Goal: Task Accomplishment & Management: Manage account settings

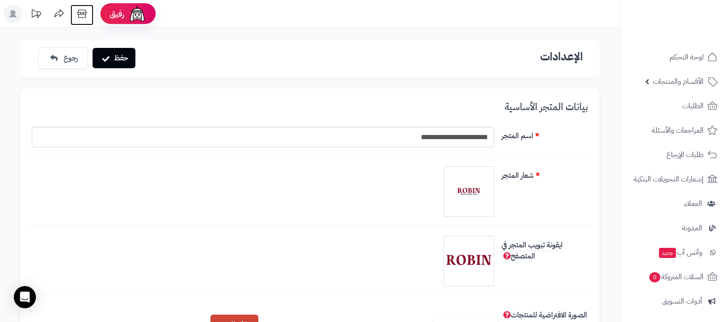
click at [89, 16] on icon at bounding box center [82, 14] width 18 height 18
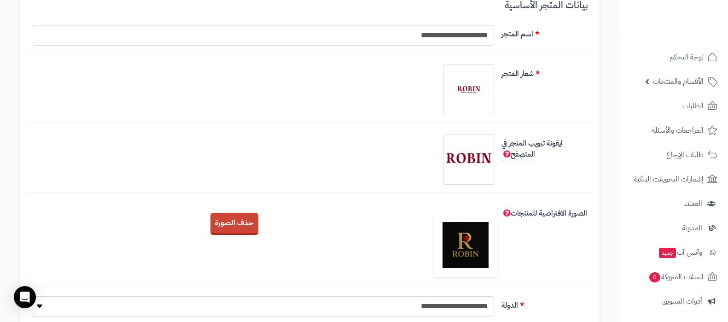
scroll to position [173, 0]
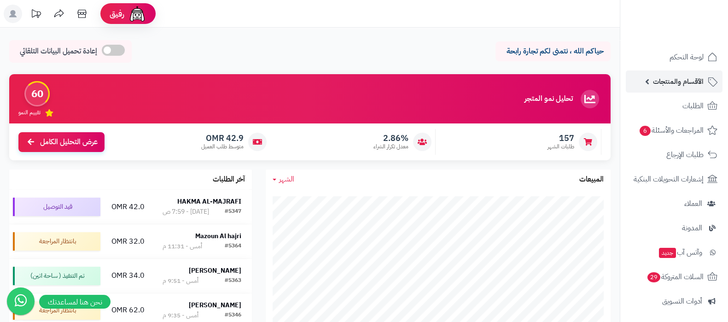
click at [660, 86] on span "الأقسام والمنتجات" at bounding box center [678, 81] width 51 height 13
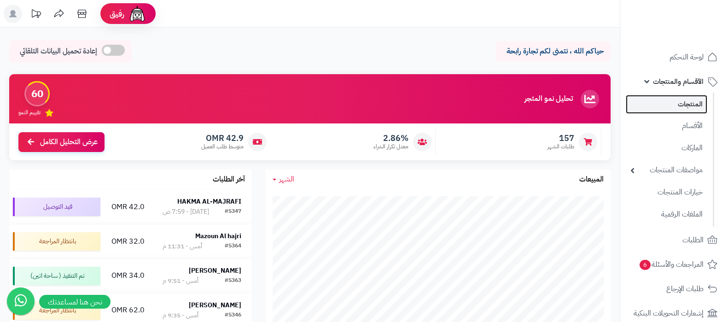
click at [663, 102] on link "المنتجات" at bounding box center [666, 104] width 81 height 19
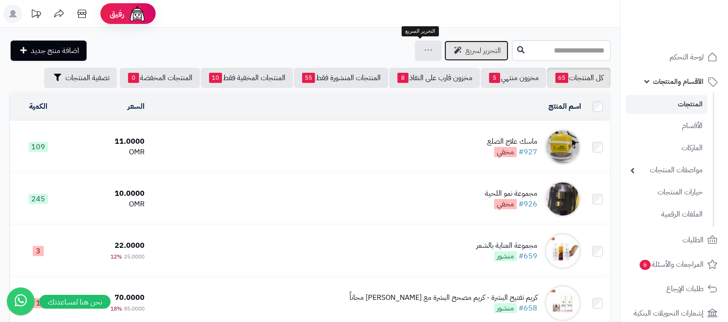
click at [465, 49] on span "التحرير لسريع" at bounding box center [482, 50] width 35 height 11
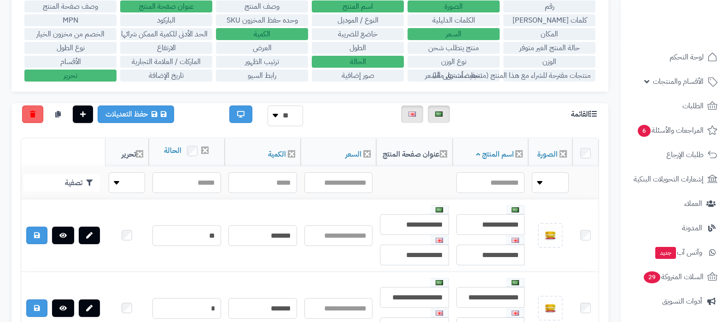
scroll to position [173, 0]
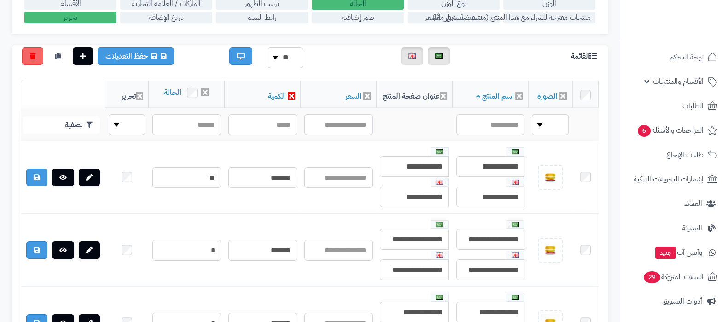
click at [290, 95] on icon at bounding box center [291, 95] width 7 height 7
click at [292, 92] on icon at bounding box center [291, 95] width 7 height 7
click at [443, 95] on icon at bounding box center [443, 95] width 7 height 7
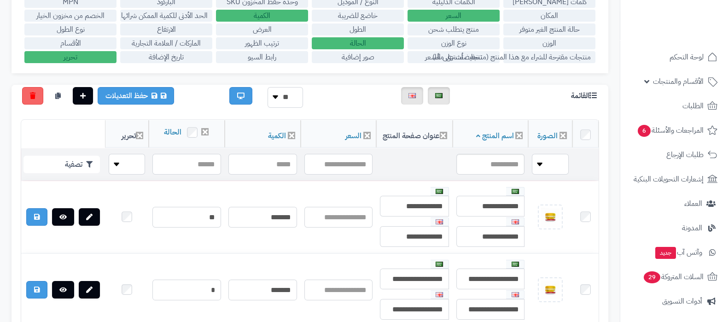
scroll to position [115, 0]
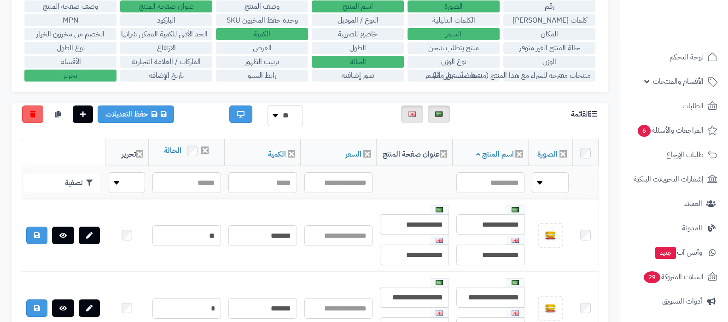
click at [280, 35] on label "الكمية" at bounding box center [262, 34] width 92 height 12
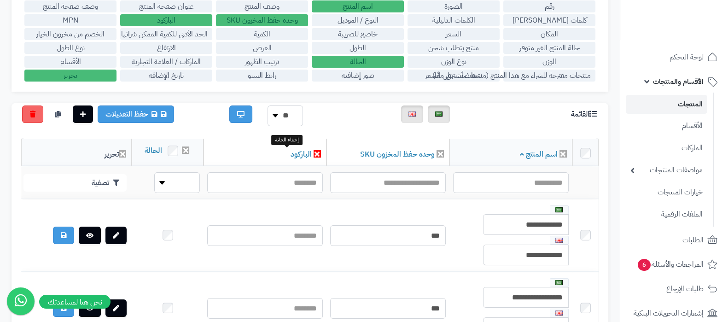
click at [313, 151] on icon at bounding box center [316, 153] width 7 height 7
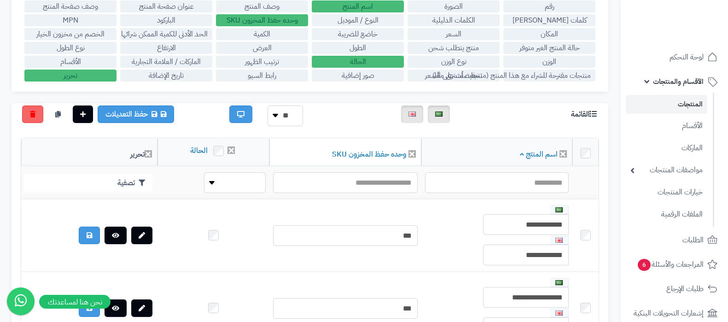
click at [458, 33] on label "السعر" at bounding box center [453, 34] width 92 height 12
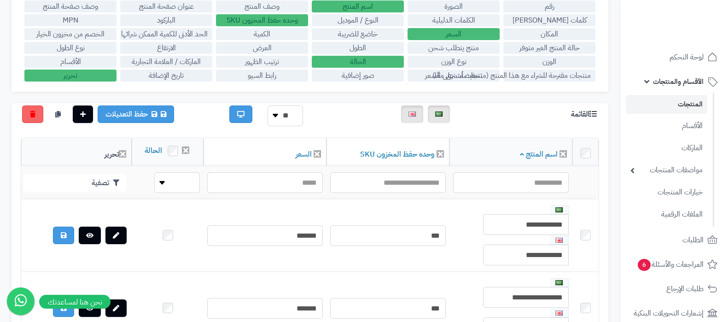
click at [415, 76] on label "تخفيضات على السعر" at bounding box center [453, 76] width 92 height 12
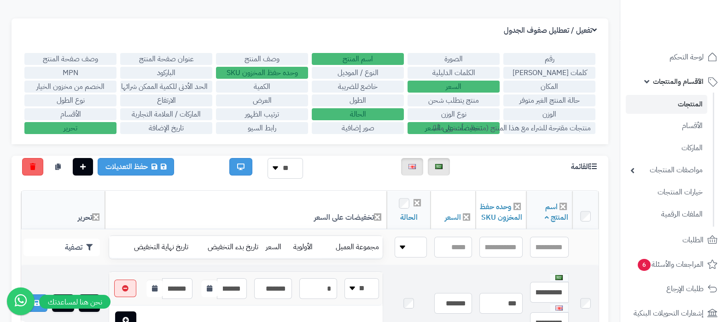
scroll to position [57, 0]
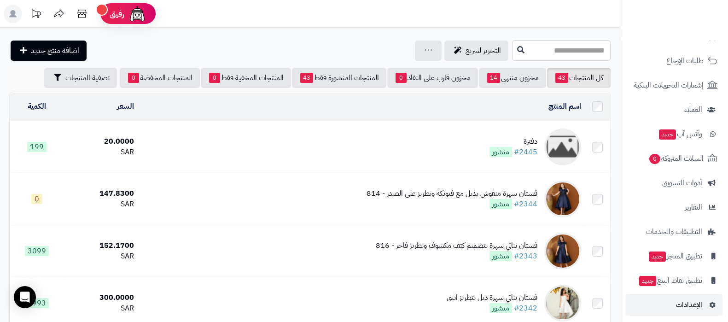
scroll to position [124, 0]
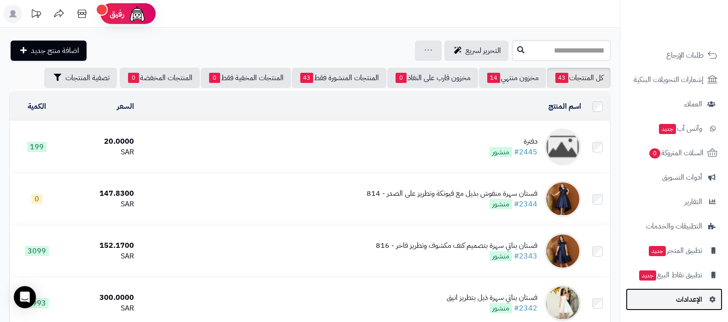
click at [679, 298] on span "الإعدادات" at bounding box center [689, 299] width 26 height 13
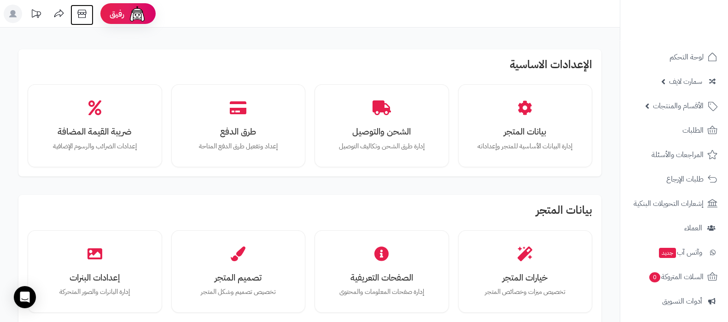
click at [84, 13] on icon at bounding box center [82, 14] width 18 height 18
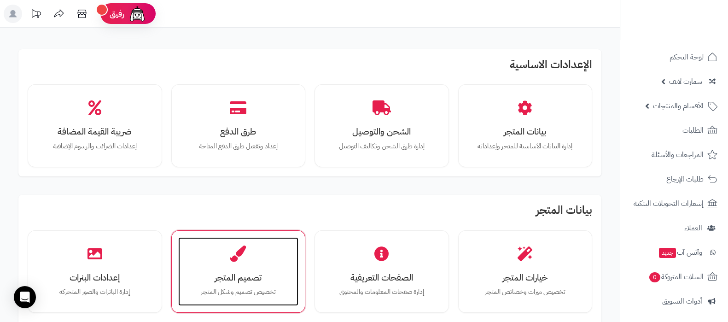
click at [245, 264] on div "تصميم المتجر تخصيص تصميم وشكل المتجر" at bounding box center [238, 271] width 121 height 69
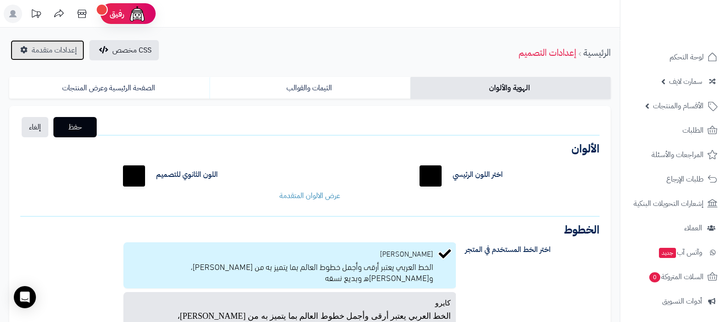
click at [60, 58] on link "إعدادات متقدمة" at bounding box center [48, 50] width 74 height 20
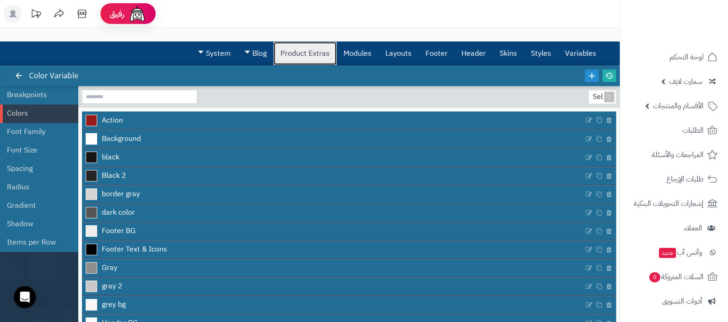
click at [308, 60] on link "Product Extras" at bounding box center [304, 53] width 63 height 23
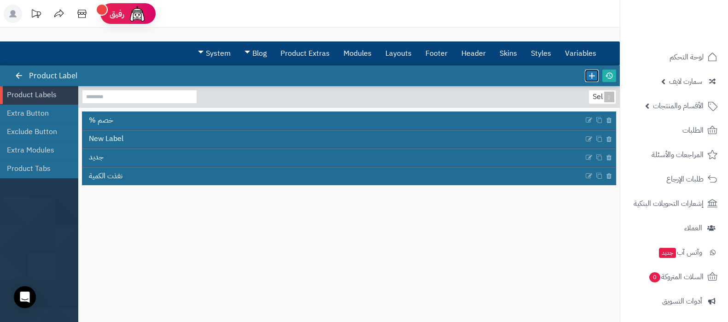
click at [592, 75] on icon at bounding box center [591, 75] width 10 height 10
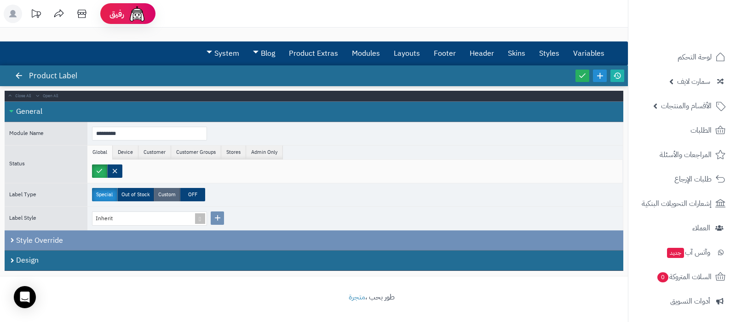
click at [169, 196] on label "Custom" at bounding box center [167, 194] width 26 height 13
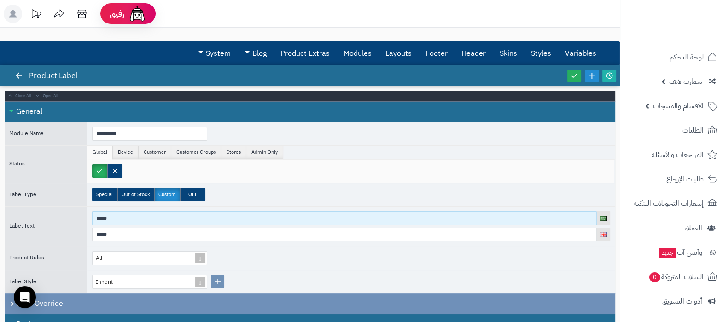
click at [151, 215] on input "*****" at bounding box center [344, 218] width 504 height 14
click at [151, 215] on input "**********" at bounding box center [344, 218] width 504 height 14
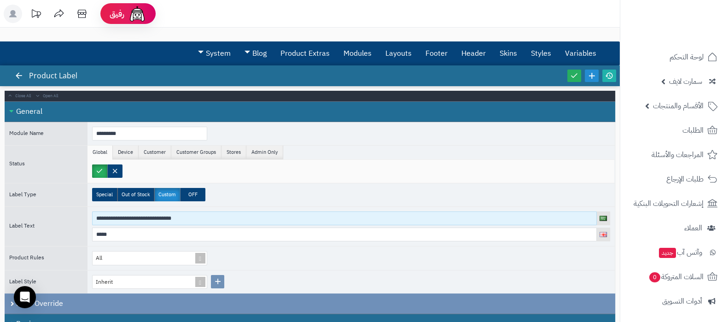
click at [151, 215] on input "**********" at bounding box center [344, 218] width 504 height 14
type input "**********"
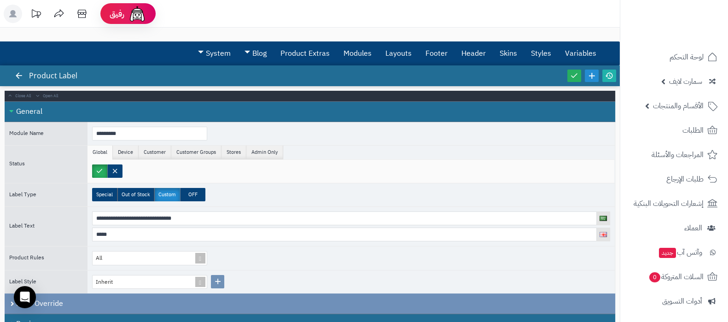
click at [147, 225] on div "**********" at bounding box center [351, 226] width 518 height 30
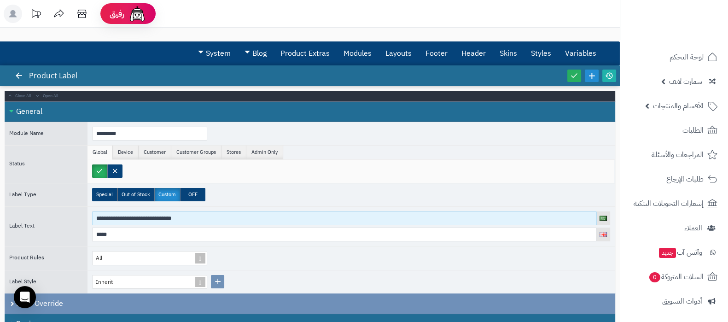
click at [137, 216] on input "**********" at bounding box center [344, 218] width 504 height 14
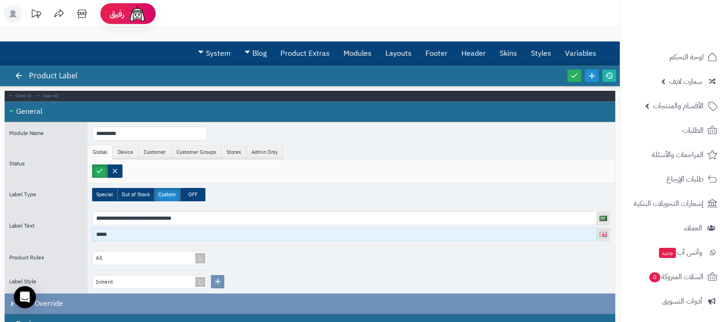
click at [153, 236] on input "*****" at bounding box center [344, 234] width 504 height 14
paste input "**********"
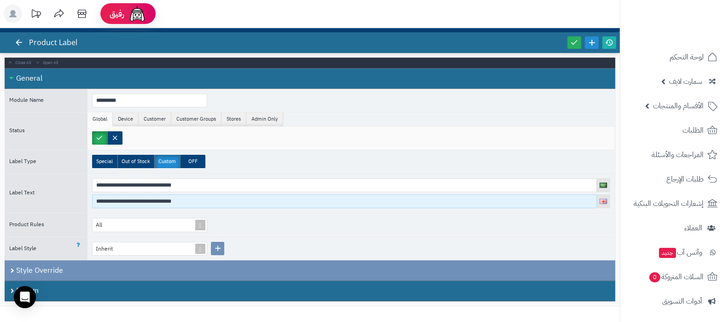
scroll to position [61, 0]
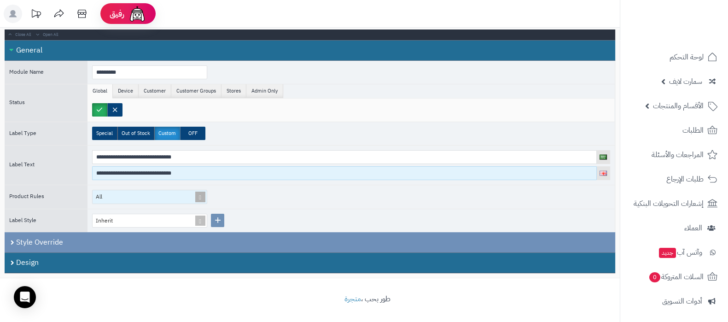
type input "**********"
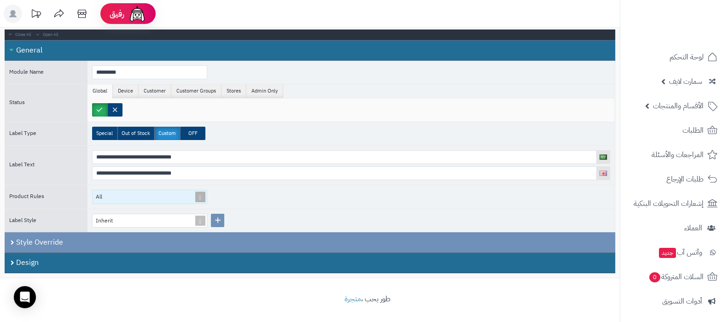
click at [199, 194] on span at bounding box center [200, 196] width 13 height 13
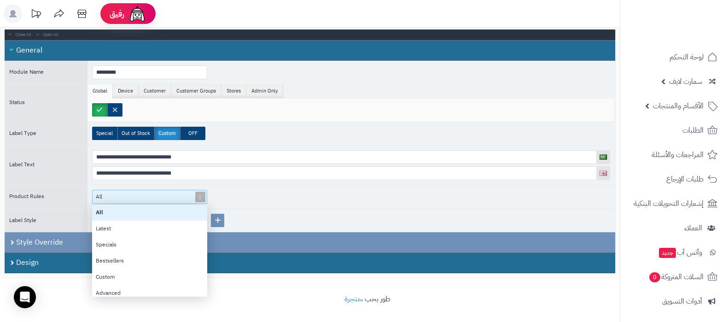
scroll to position [83, 106]
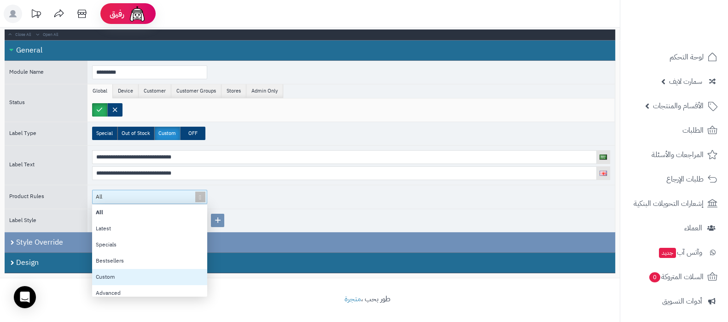
click at [128, 273] on div "Custom" at bounding box center [149, 277] width 115 height 16
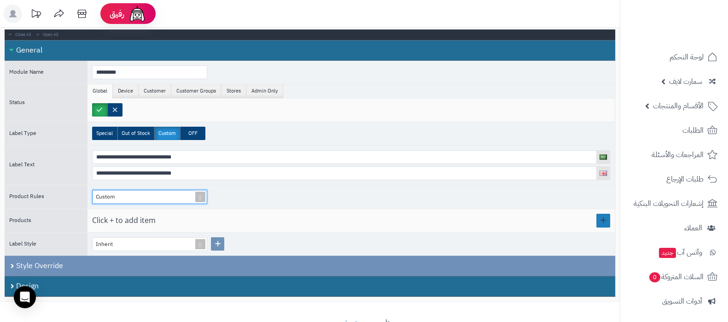
click at [601, 218] on link at bounding box center [603, 221] width 14 height 14
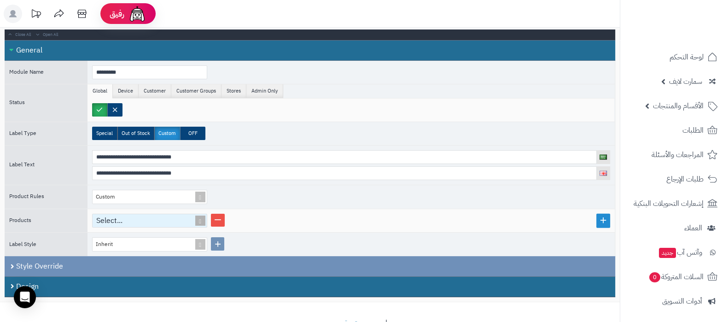
click at [120, 218] on div "Select..." at bounding box center [146, 220] width 106 height 13
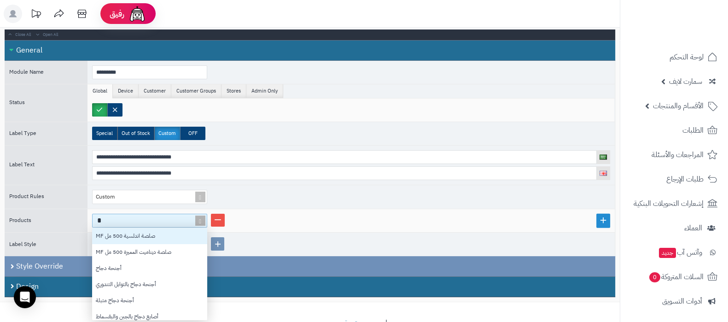
type input "**"
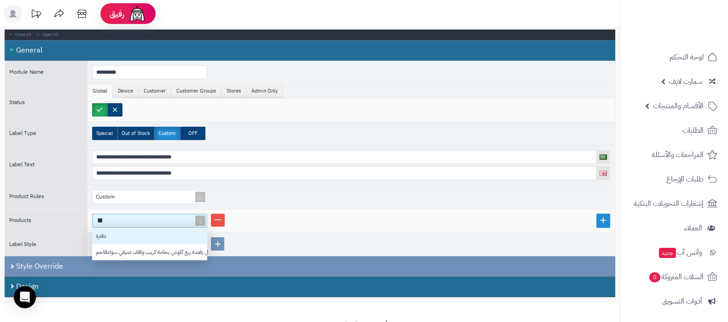
scroll to position [23, 106]
click at [113, 231] on div "دفترة" at bounding box center [149, 236] width 115 height 16
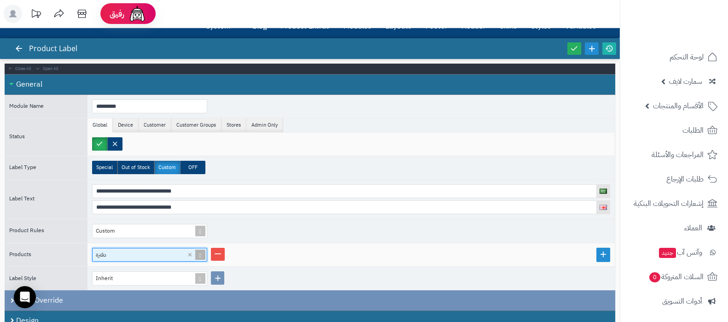
scroll to position [0, 0]
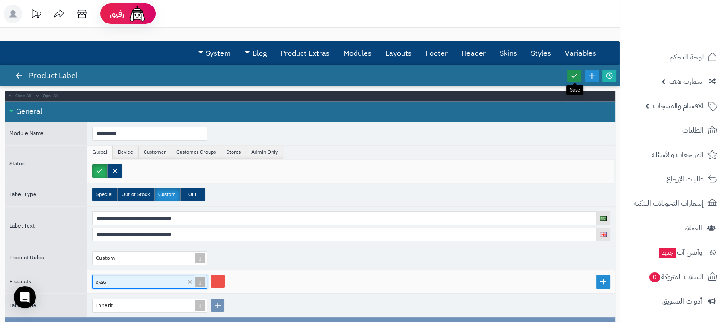
click at [580, 78] on link at bounding box center [574, 76] width 14 height 12
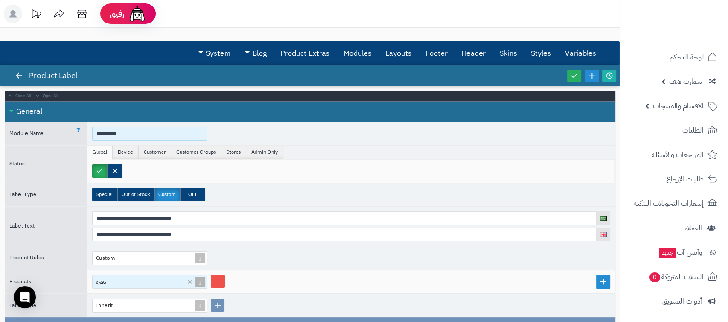
click at [136, 131] on input "*********" at bounding box center [149, 134] width 115 height 14
paste input "**********"
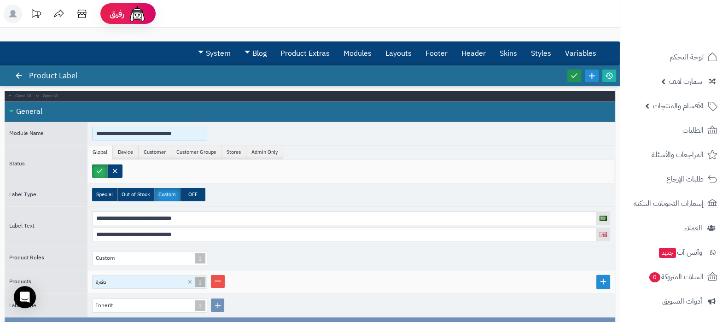
type input "**********"
click at [575, 71] on icon at bounding box center [574, 75] width 8 height 8
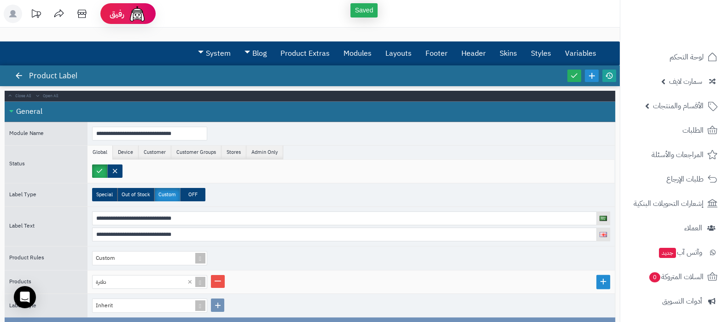
click at [607, 75] on icon at bounding box center [609, 75] width 8 height 8
click at [327, 177] on div at bounding box center [350, 171] width 527 height 23
click at [574, 74] on icon at bounding box center [574, 75] width 8 height 8
click at [608, 76] on icon at bounding box center [609, 75] width 8 height 8
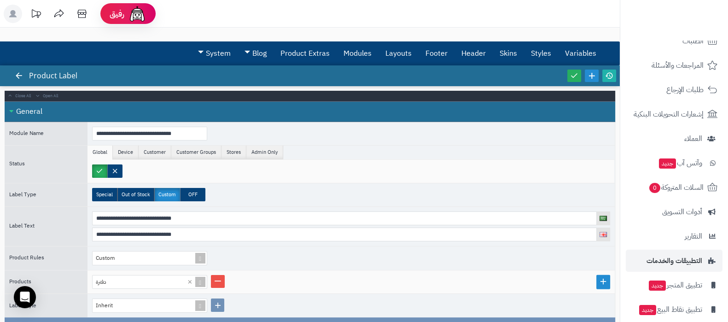
scroll to position [124, 0]
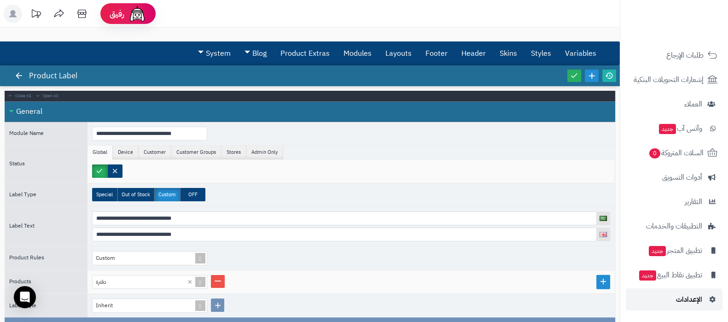
click at [692, 307] on link "الإعدادات" at bounding box center [674, 299] width 97 height 22
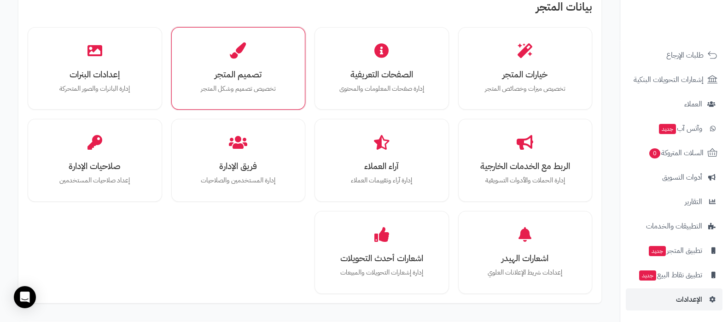
scroll to position [103, 0]
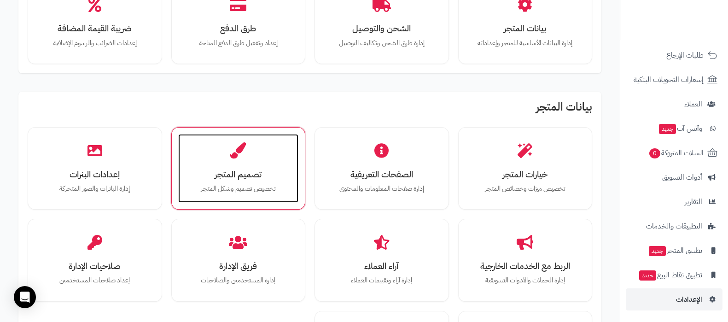
click at [245, 159] on div "تصميم المتجر تخصيص تصميم وشكل المتجر" at bounding box center [238, 168] width 121 height 69
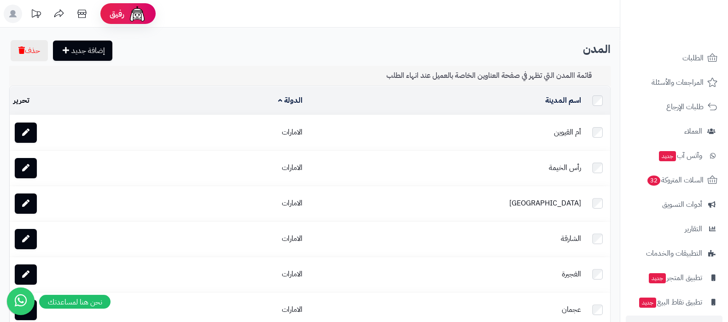
scroll to position [75, 0]
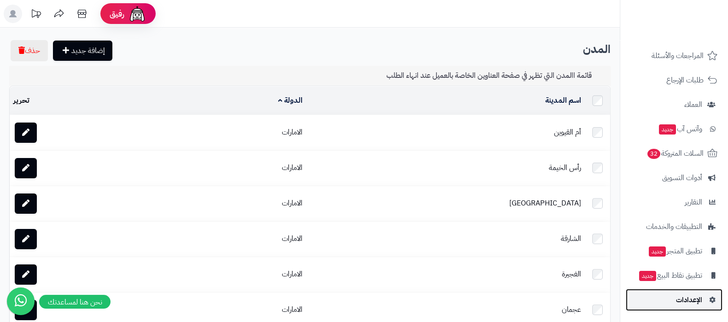
click at [674, 302] on link "الإعدادات" at bounding box center [674, 300] width 97 height 22
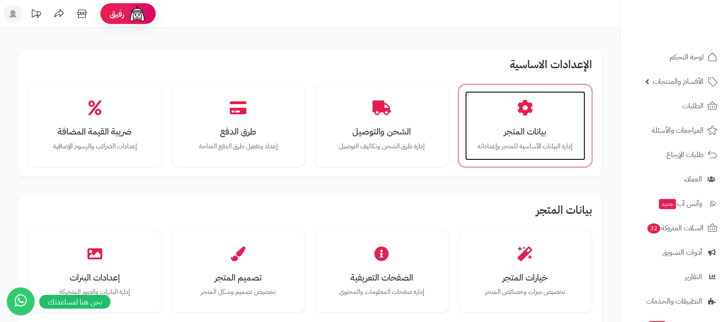
click at [517, 120] on div "بيانات المتجر إدارة البيانات الأساسية للمتجر وإعداداته" at bounding box center [525, 125] width 121 height 69
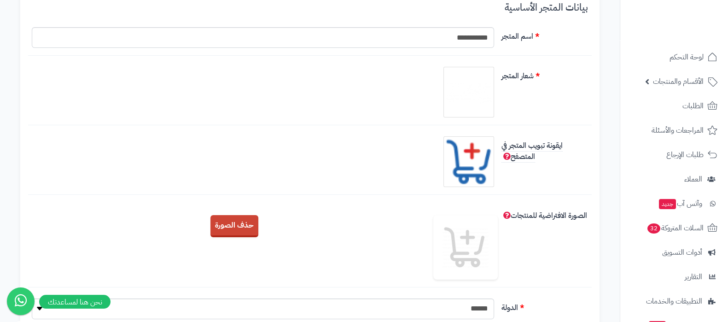
scroll to position [115, 0]
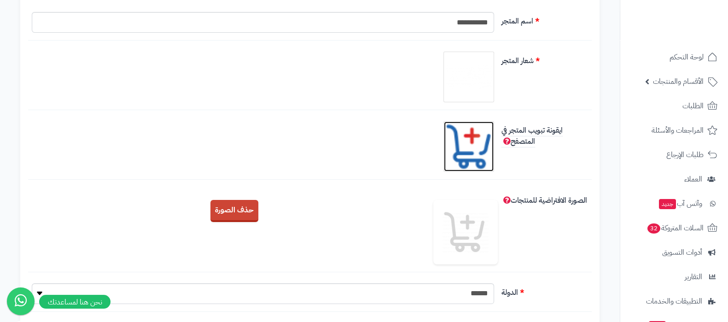
click at [464, 139] on img at bounding box center [469, 146] width 46 height 46
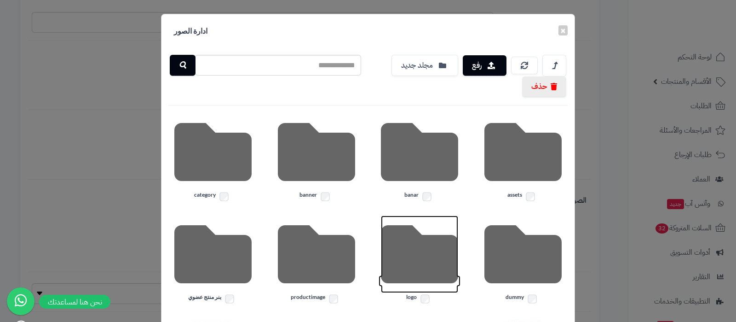
click at [414, 263] on icon at bounding box center [419, 253] width 77 height 77
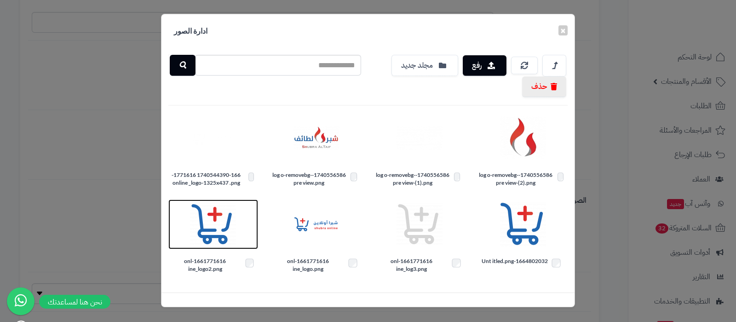
click at [210, 220] on img at bounding box center [213, 224] width 46 height 46
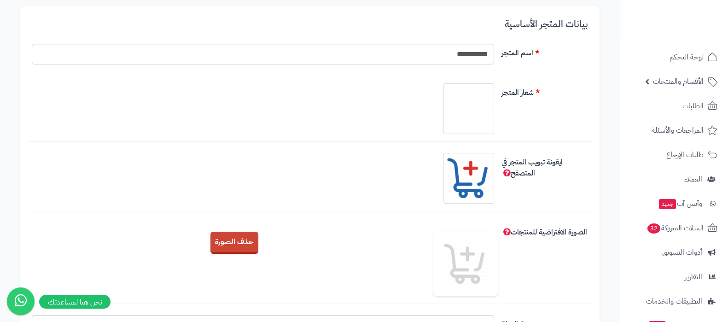
scroll to position [0, 0]
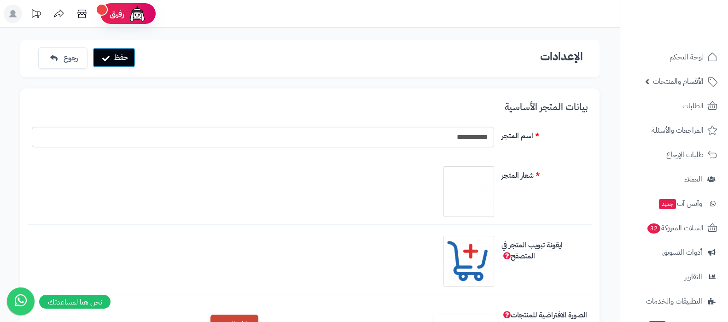
click at [122, 58] on button "حفظ" at bounding box center [114, 57] width 43 height 20
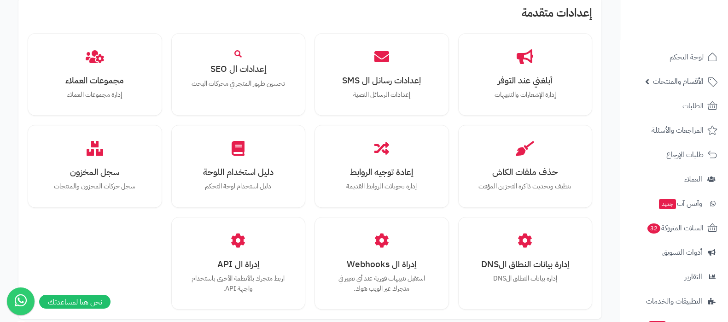
scroll to position [882, 0]
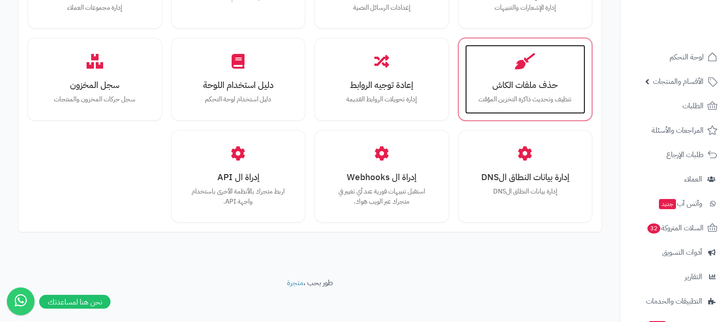
click at [519, 95] on p "تنظيف وتحديث ذاكرة التخزين المؤقت" at bounding box center [525, 99] width 102 height 10
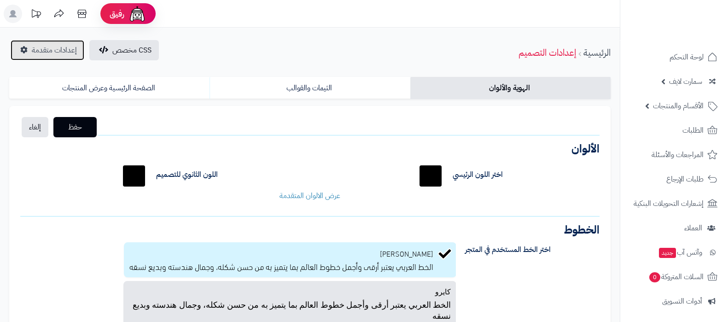
click at [60, 54] on span "إعدادات متقدمة" at bounding box center [54, 50] width 45 height 11
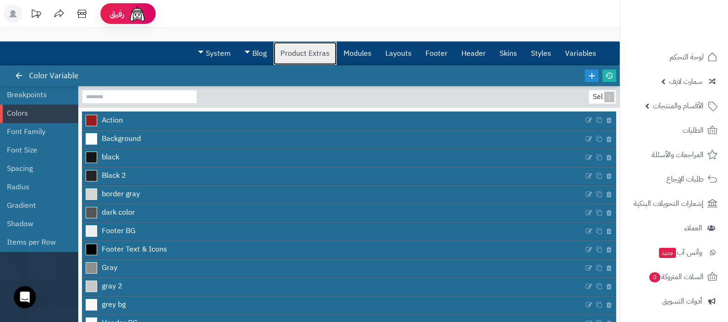
click at [317, 54] on link "Product Extras" at bounding box center [304, 53] width 63 height 23
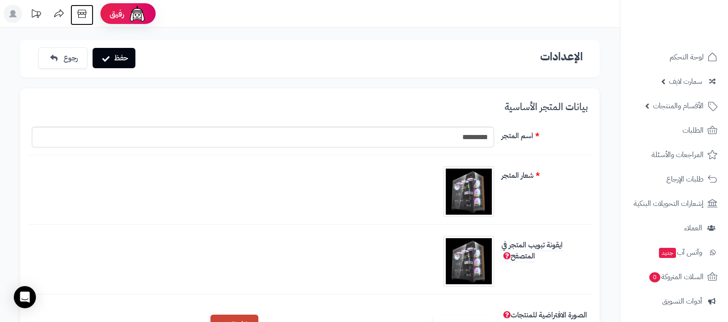
click at [81, 11] on icon at bounding box center [82, 14] width 18 height 18
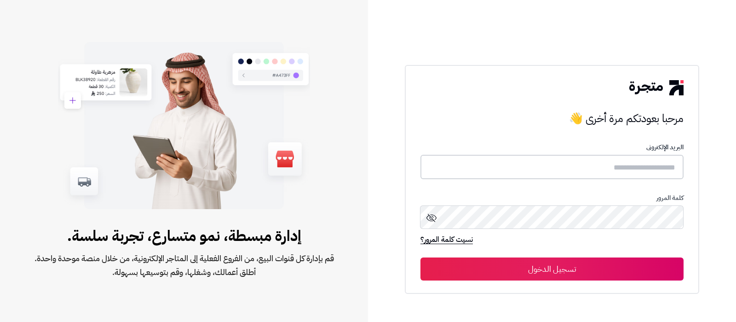
click at [545, 167] on input "text" at bounding box center [552, 167] width 263 height 24
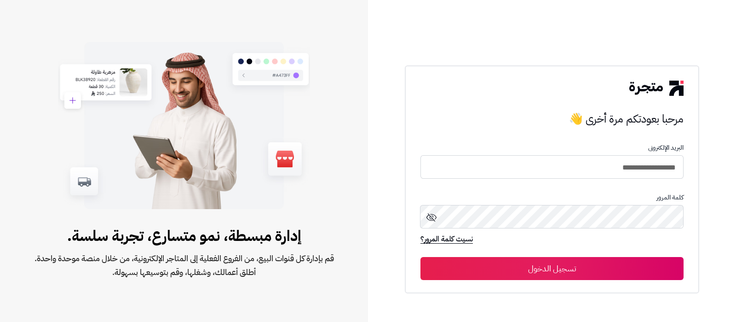
type input "**********"
click at [421, 257] on button "تسجيل الدخول" at bounding box center [552, 268] width 263 height 23
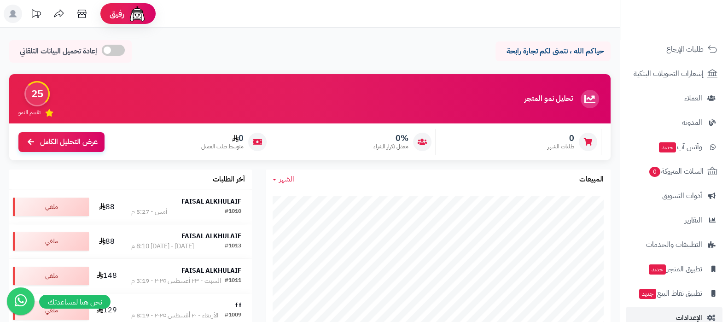
scroll to position [124, 0]
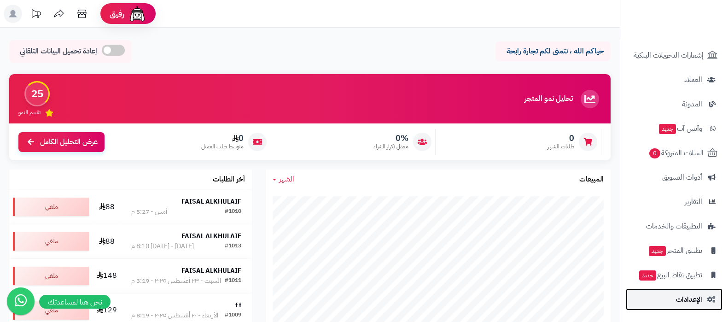
click at [668, 302] on link "الإعدادات" at bounding box center [674, 299] width 97 height 22
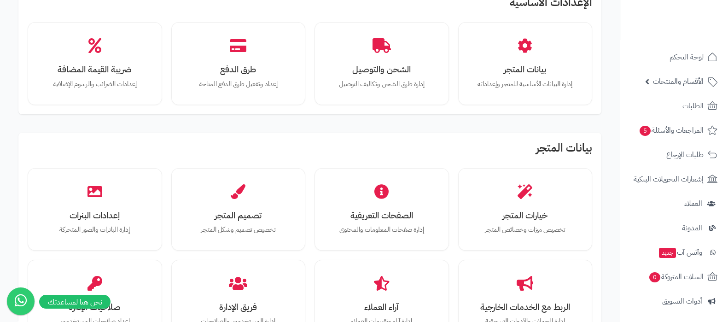
scroll to position [115, 0]
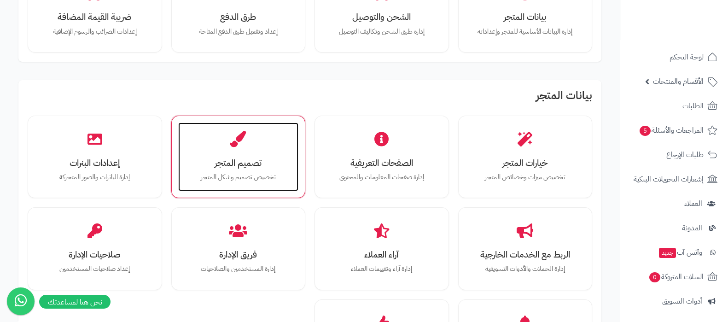
click at [230, 165] on h3 "تصميم المتجر" at bounding box center [238, 163] width 102 height 10
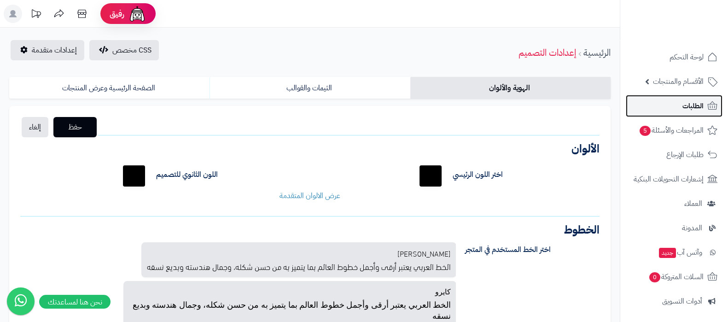
click at [681, 99] on link "الطلبات" at bounding box center [674, 106] width 97 height 22
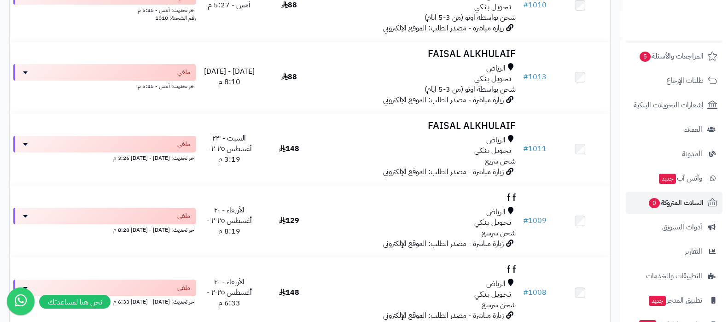
scroll to position [124, 0]
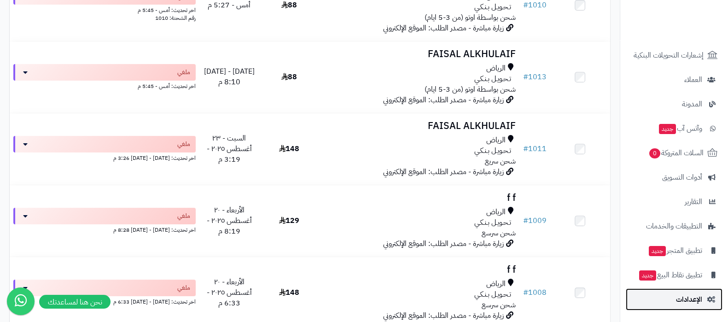
click at [681, 303] on span "الإعدادات" at bounding box center [689, 299] width 26 height 13
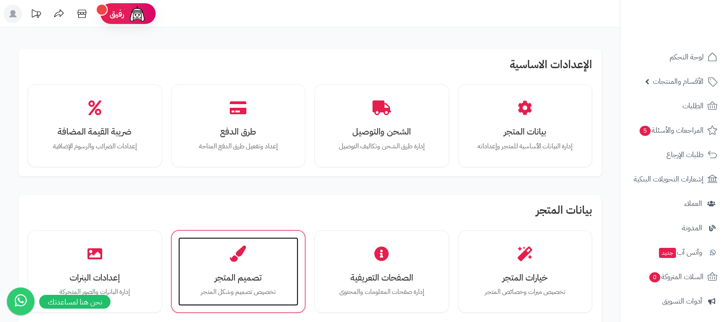
click at [244, 267] on div "تصميم المتجر تخصيص تصميم وشكل المتجر" at bounding box center [238, 271] width 121 height 69
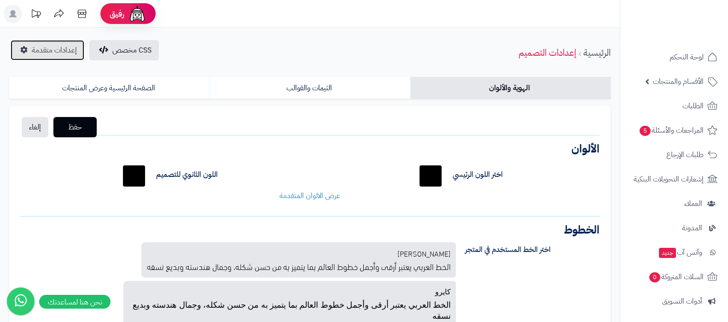
click at [57, 54] on span "إعدادات متقدمة" at bounding box center [54, 50] width 45 height 11
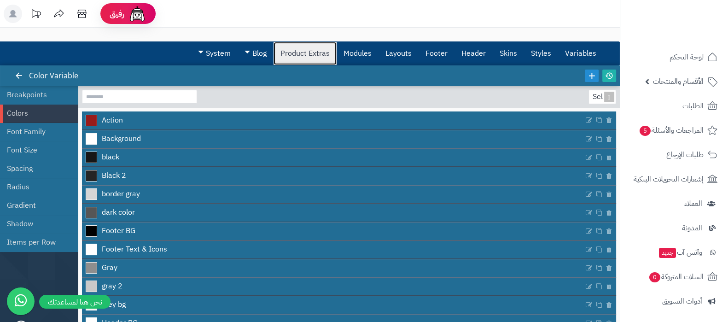
click at [318, 54] on link "Product Extras" at bounding box center [304, 53] width 63 height 23
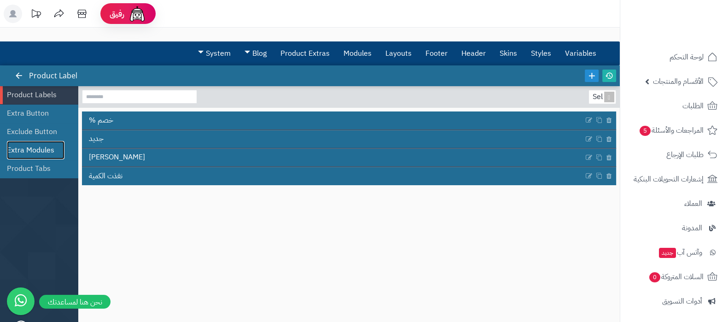
click at [47, 153] on link "Extra Modules" at bounding box center [36, 150] width 58 height 18
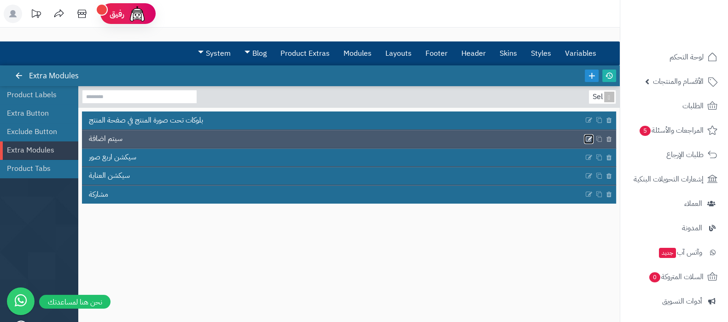
click at [585, 137] on icon at bounding box center [588, 139] width 7 height 8
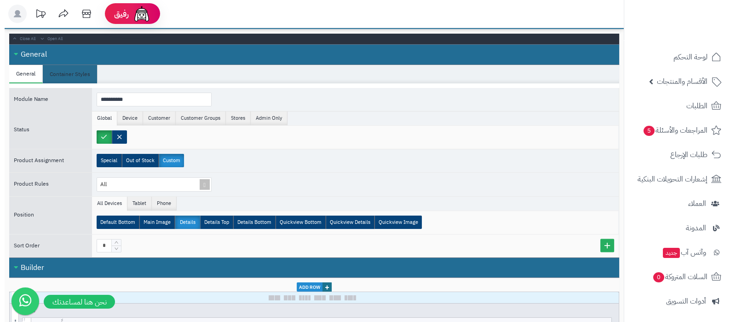
scroll to position [115, 0]
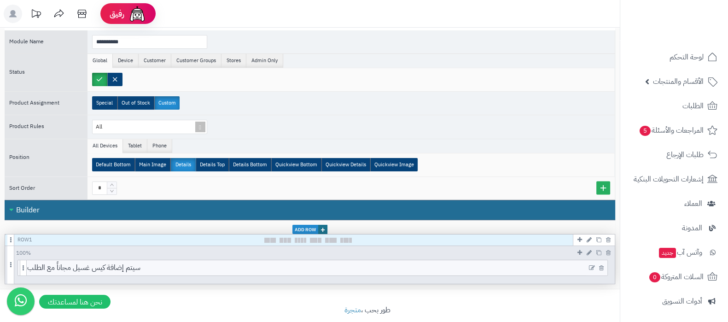
click at [591, 265] on icon at bounding box center [592, 268] width 6 height 6
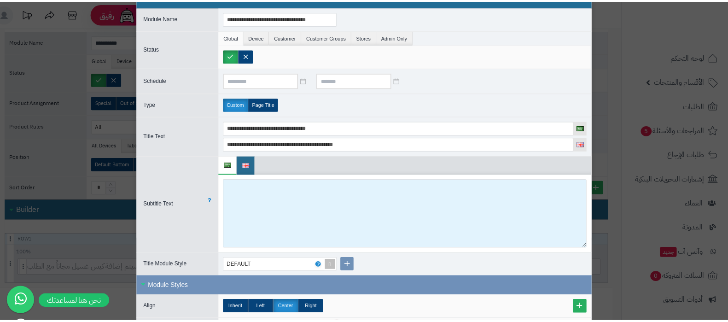
scroll to position [0, 0]
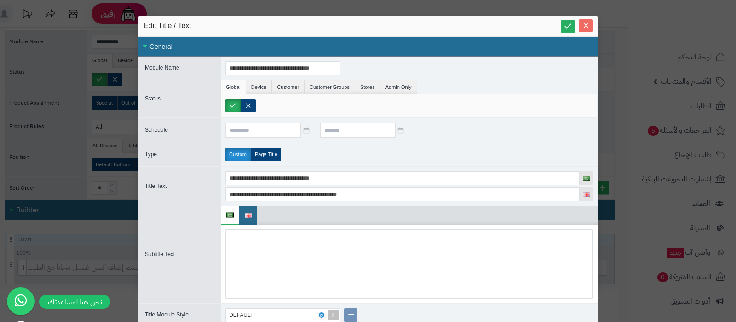
click at [590, 29] on button "Close" at bounding box center [586, 25] width 14 height 13
